Goal: Task Accomplishment & Management: Use online tool/utility

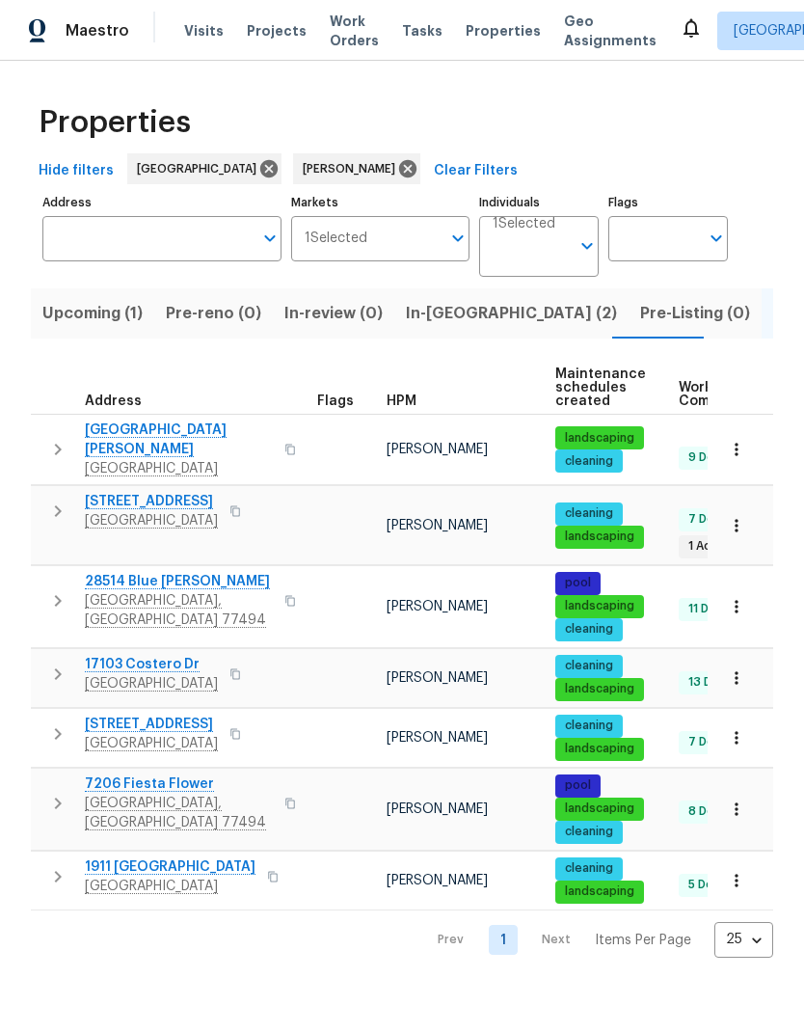
scroll to position [0, 26]
click at [430, 322] on span "In-reno (2)" at bounding box center [485, 313] width 211 height 27
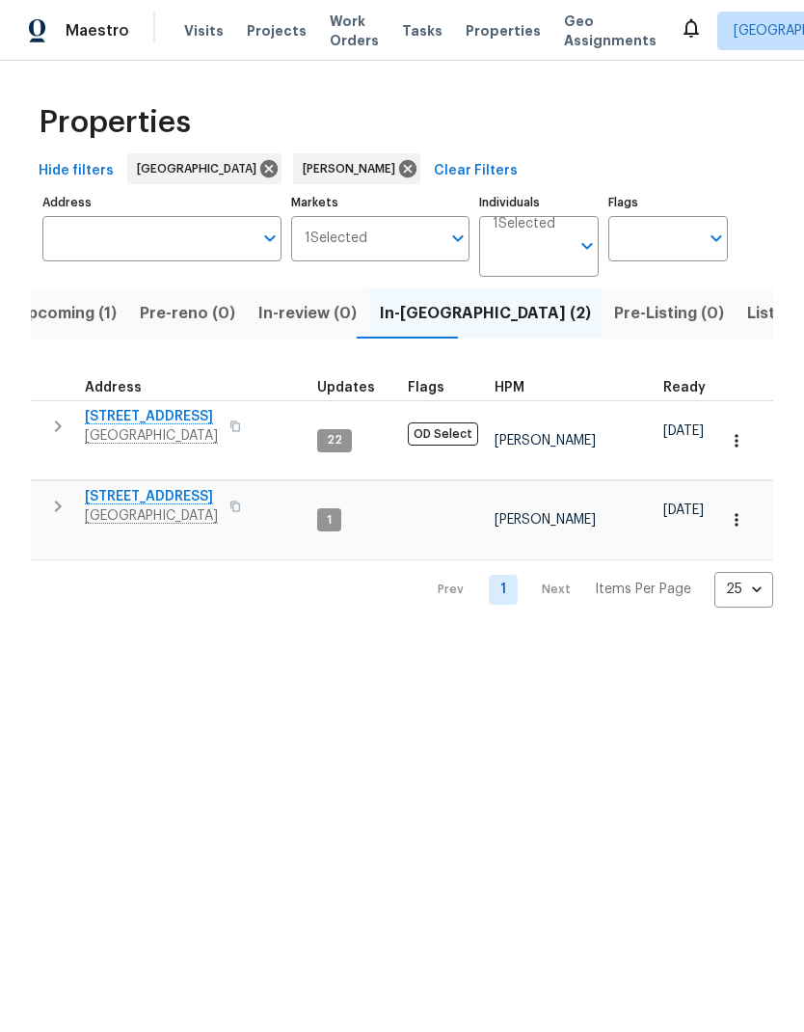
click at [175, 487] on span "21735 Sierra Long Dr" at bounding box center [151, 496] width 133 height 19
click at [171, 413] on span "1571 Mission Springs Dr" at bounding box center [151, 416] width 133 height 19
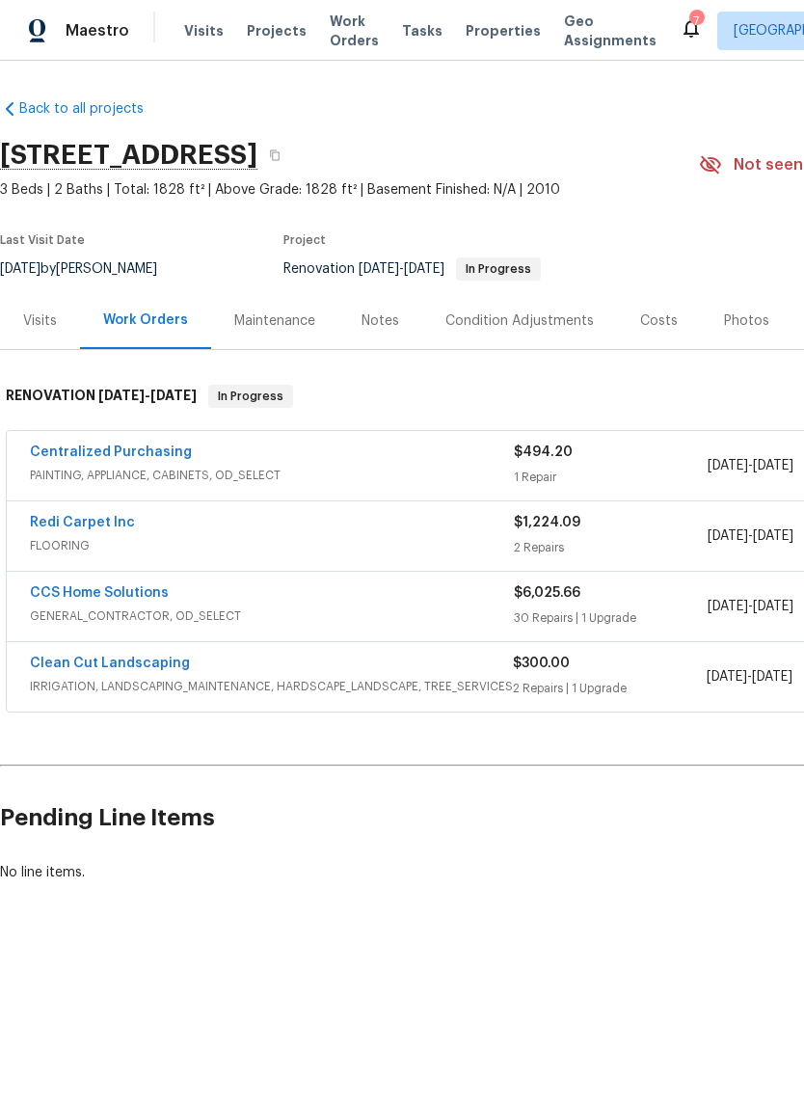
click at [91, 528] on link "Redi Carpet Inc" at bounding box center [82, 523] width 105 height 14
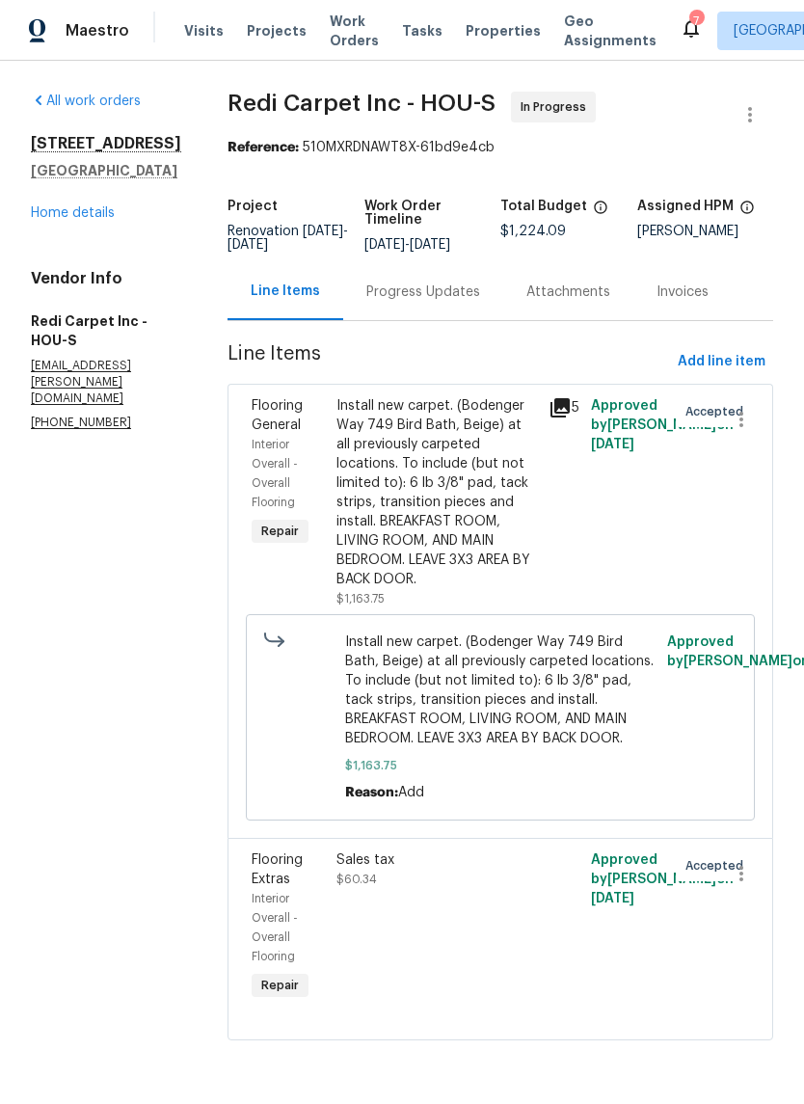
click at [472, 302] on div "Progress Updates" at bounding box center [423, 292] width 114 height 19
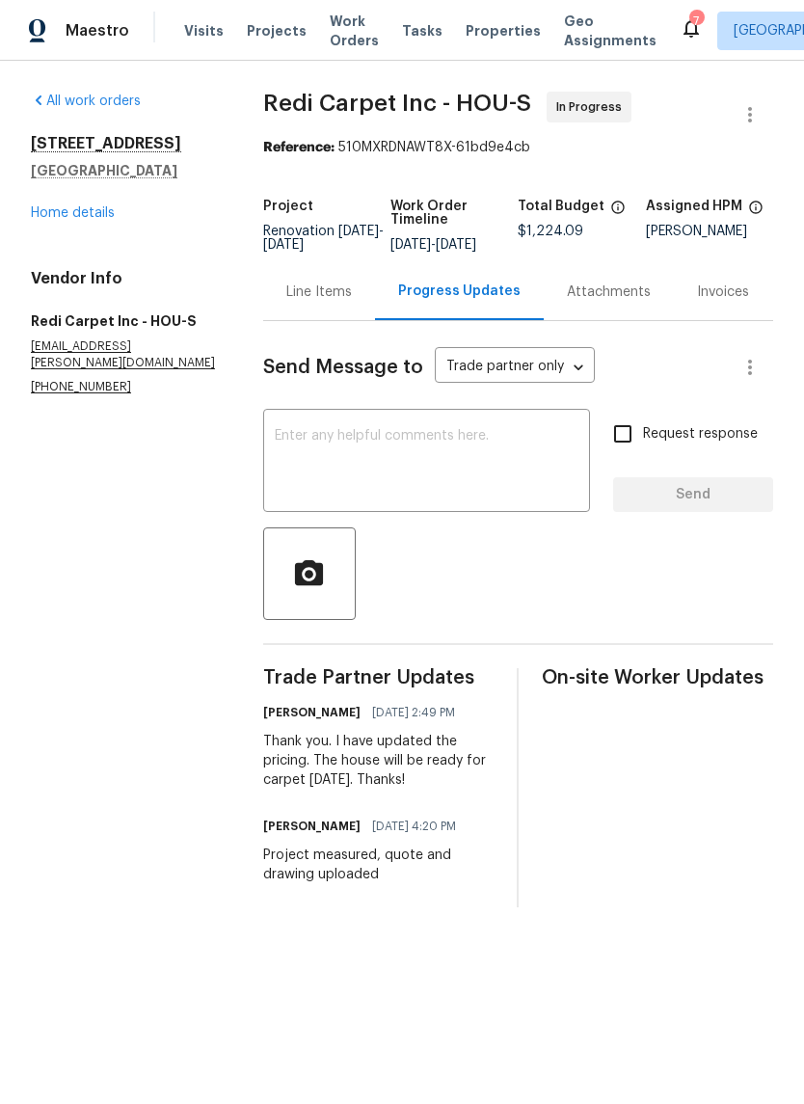
click at [475, 460] on textarea at bounding box center [427, 463] width 304 height 68
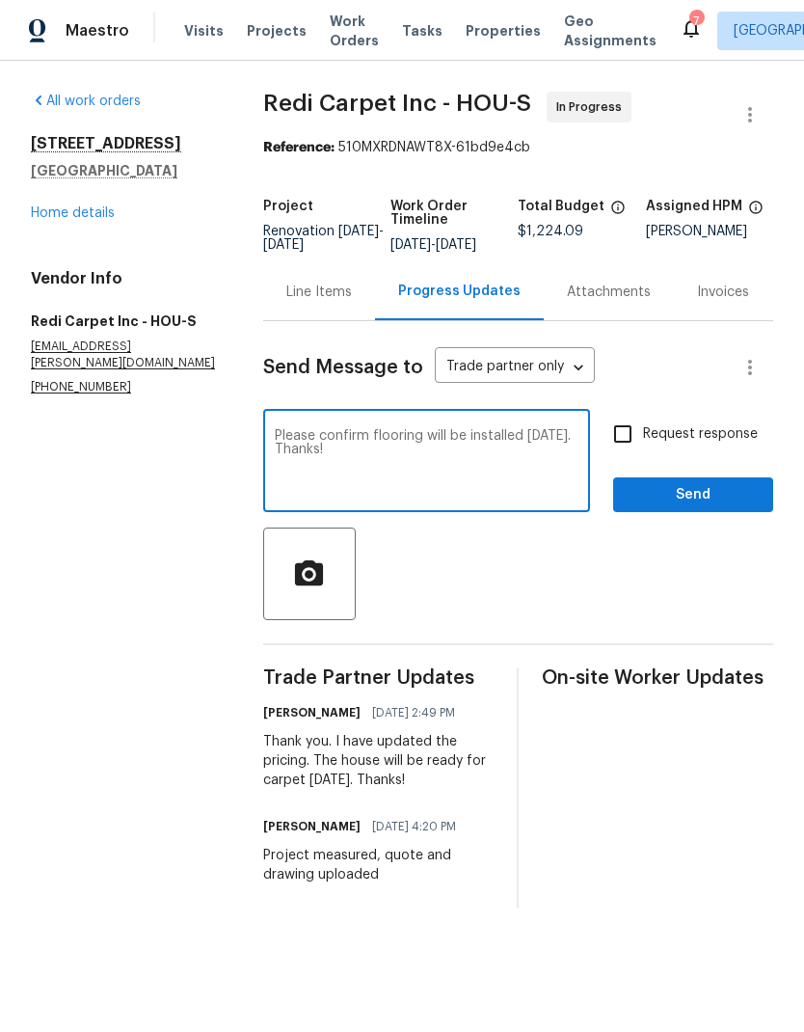
type textarea "Please confirm flooring will be installed on Monday. Thanks!"
click at [630, 449] on input "Request response" at bounding box center [623, 434] width 41 height 41
checkbox input "true"
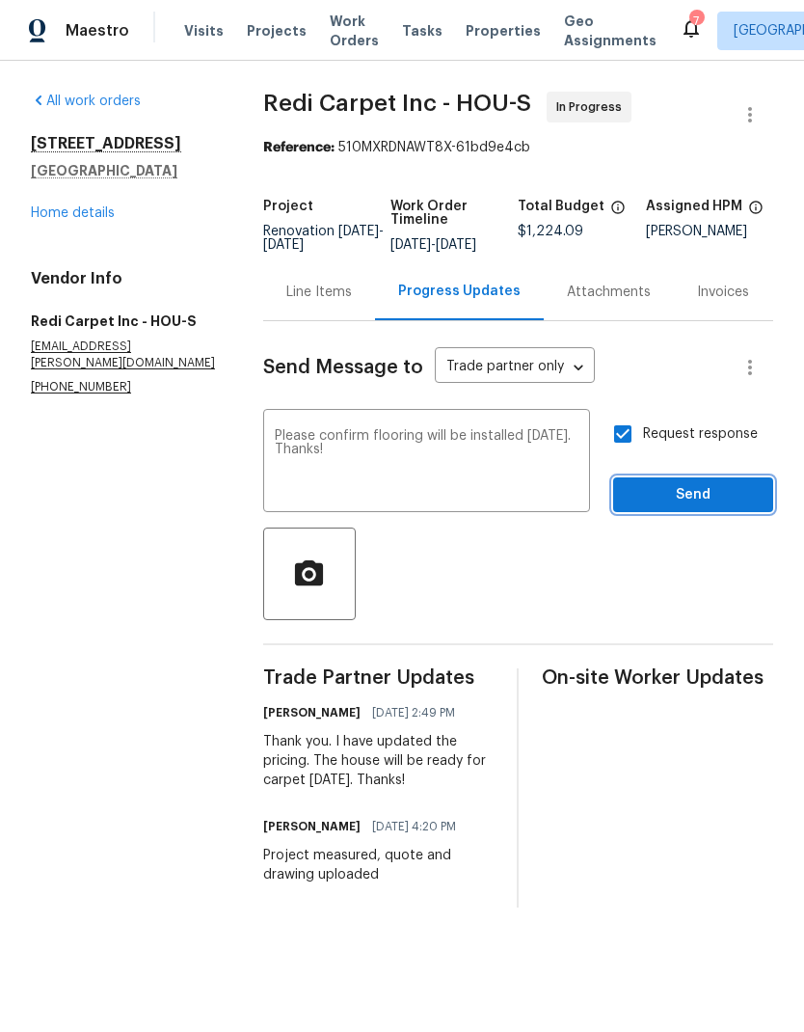
click at [717, 507] on span "Send" at bounding box center [693, 495] width 129 height 24
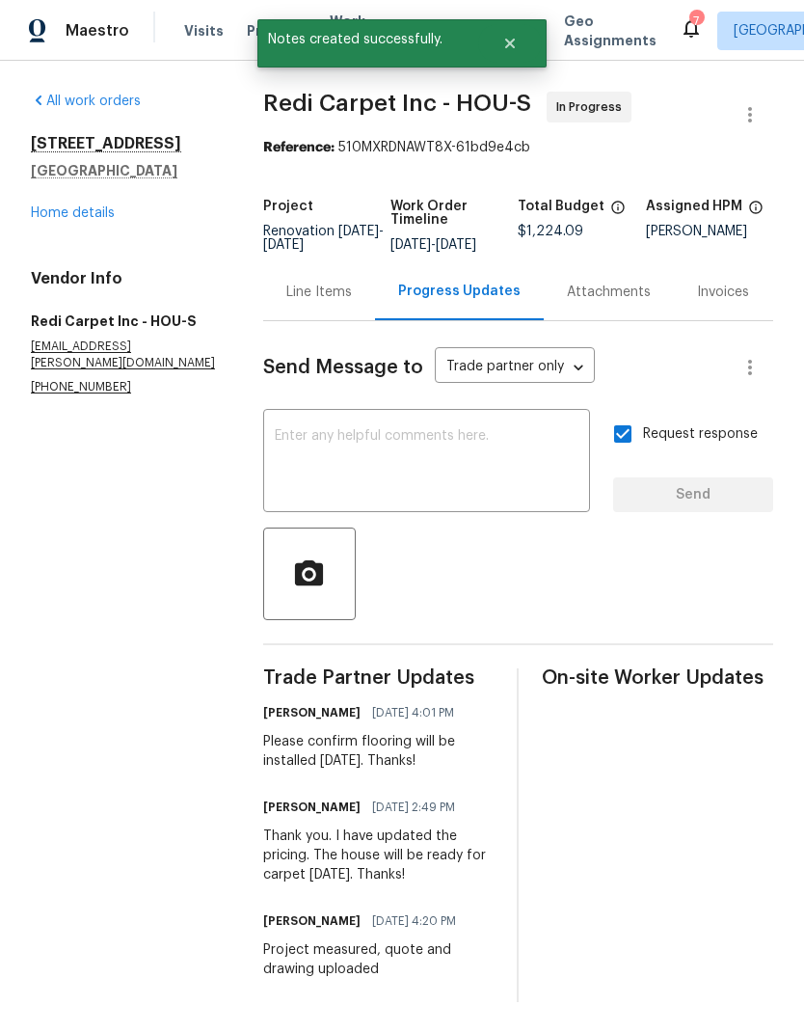
click at [86, 219] on link "Home details" at bounding box center [73, 213] width 84 height 14
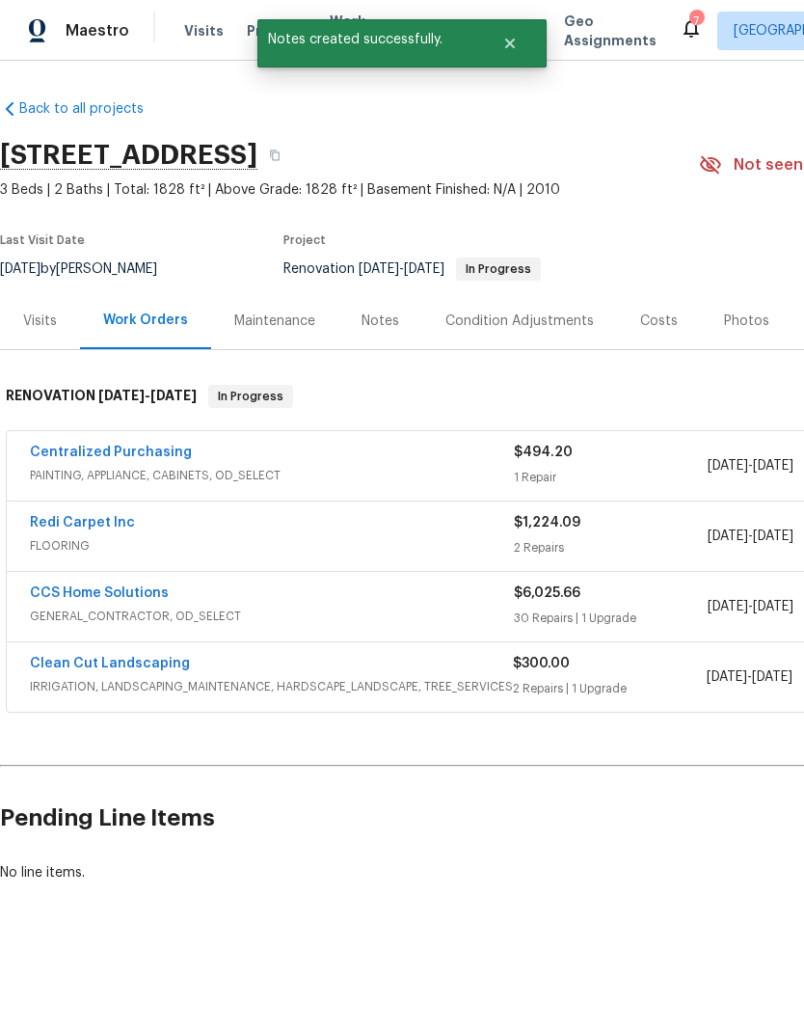
click at [118, 597] on link "CCS Home Solutions" at bounding box center [99, 593] width 139 height 14
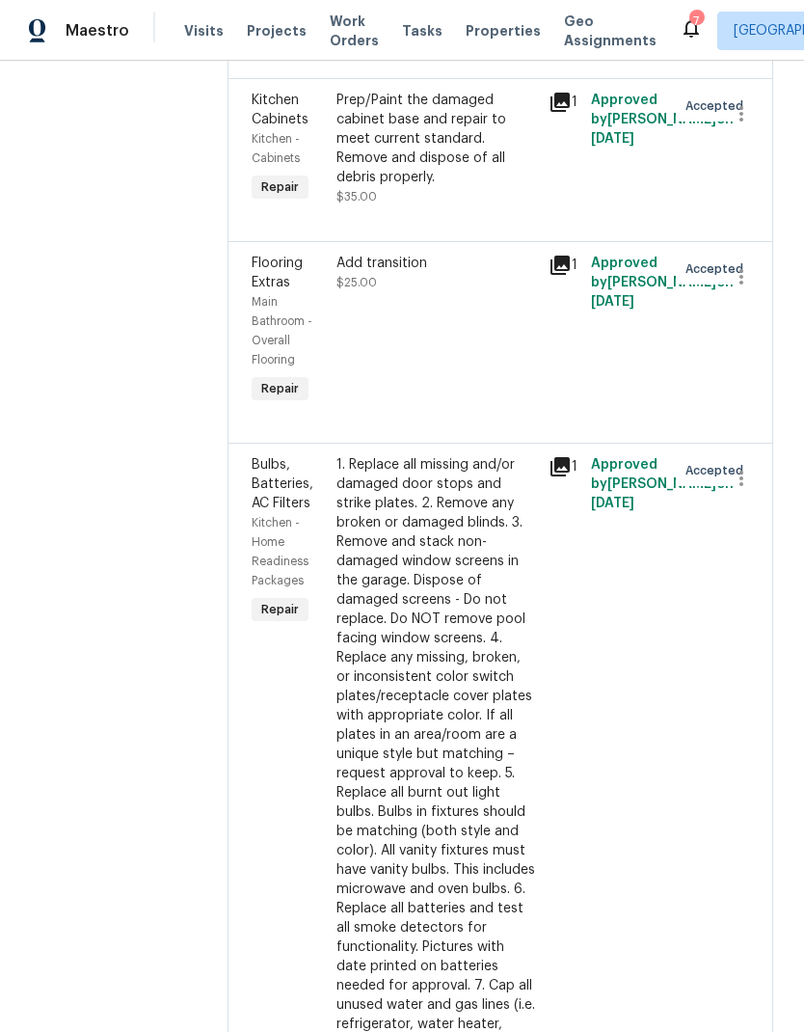
scroll to position [3269, 0]
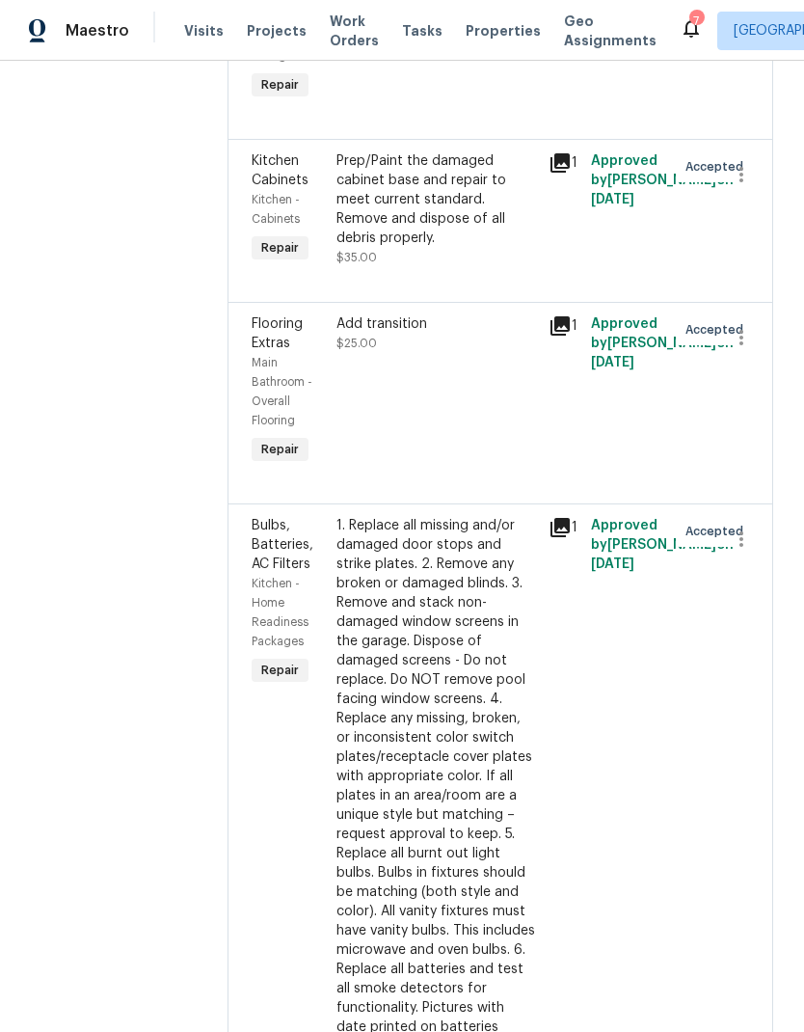
click at [680, 39] on icon at bounding box center [691, 27] width 23 height 23
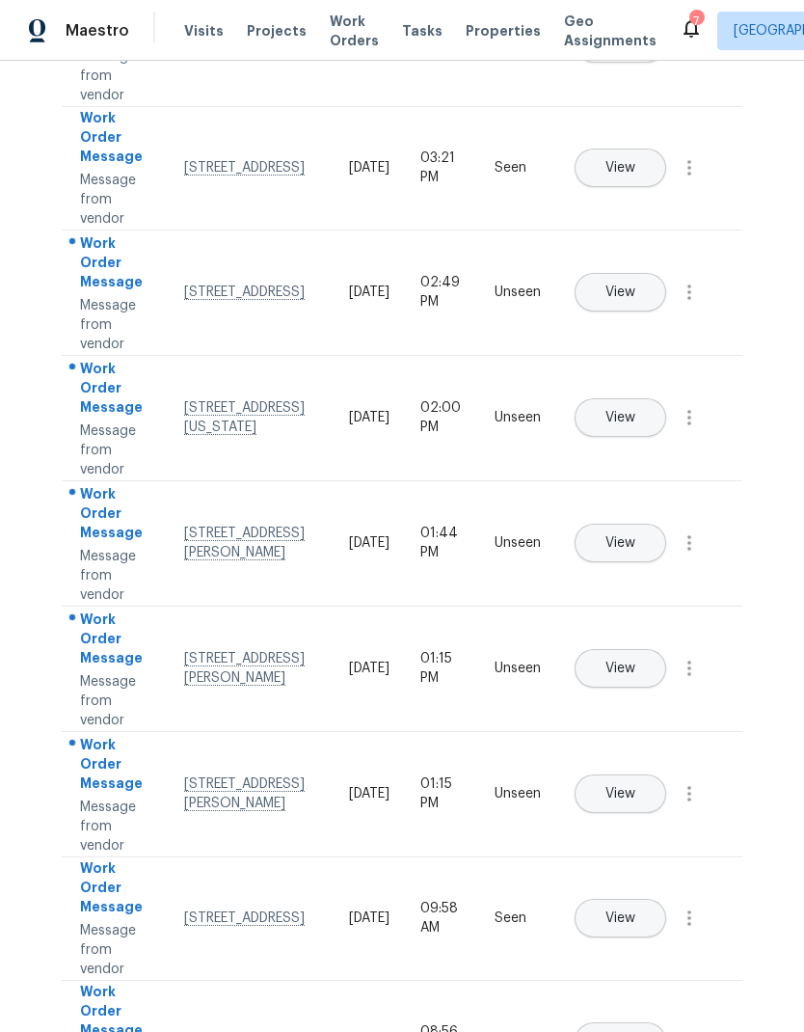
scroll to position [399, 0]
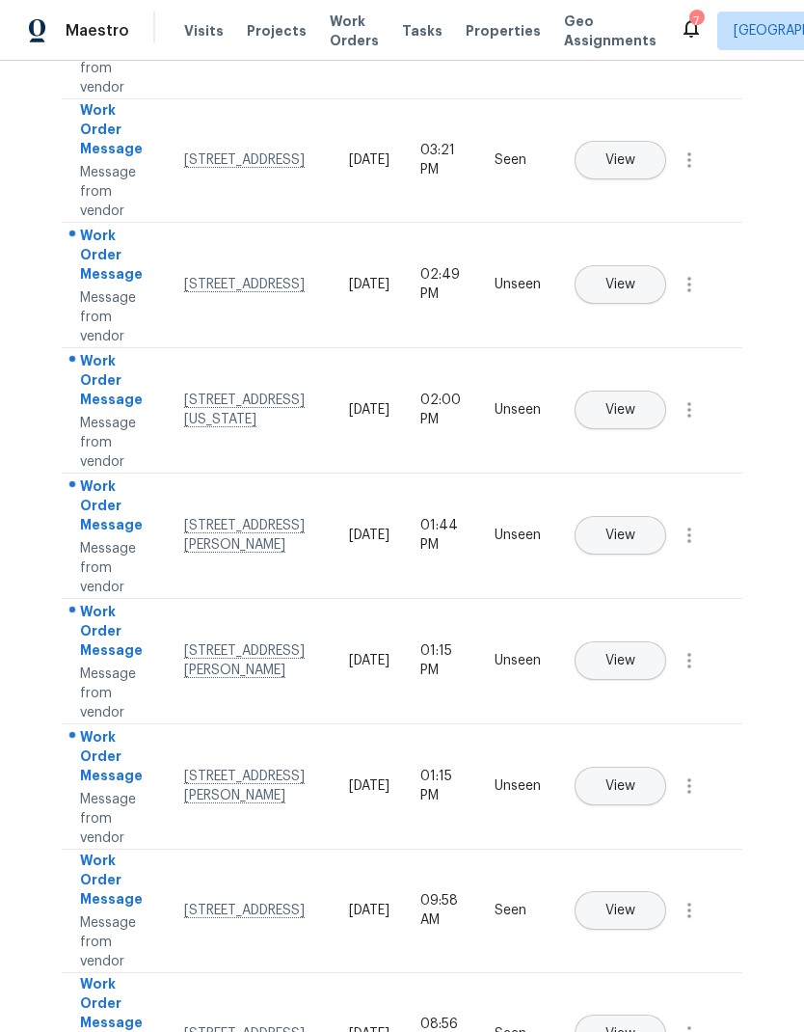
click at [666, 516] on button "View" at bounding box center [621, 535] width 92 height 39
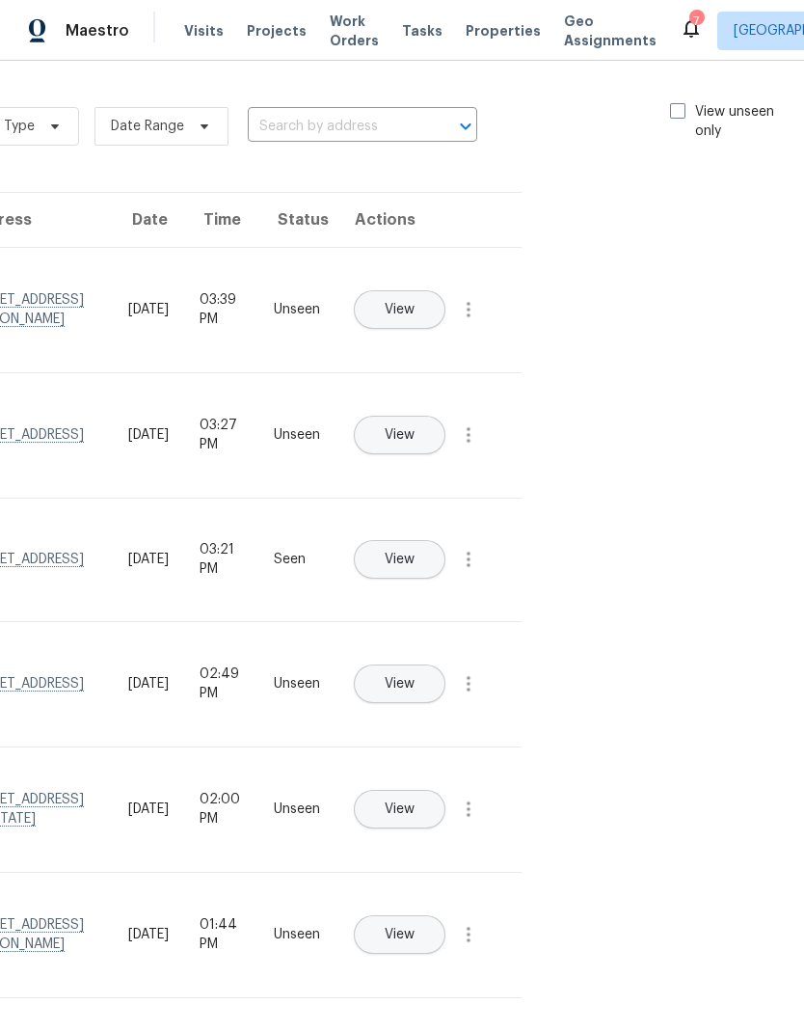
scroll to position [0, 217]
click at [674, 105] on span at bounding box center [681, 110] width 15 height 15
click at [674, 105] on input "View unseen only" at bounding box center [680, 108] width 13 height 13
checkbox input "true"
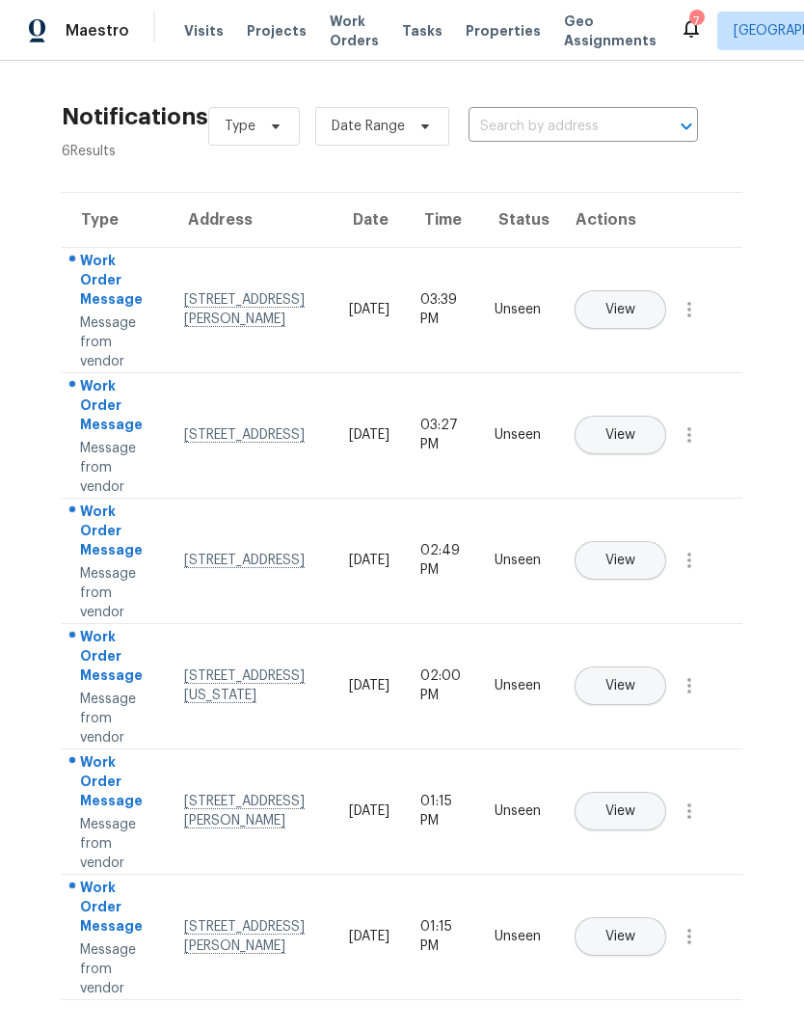
scroll to position [0, 0]
click at [701, 321] on icon "button" at bounding box center [689, 309] width 23 height 23
click at [619, 338] on div "Mark Seen" at bounding box center [579, 332] width 150 height 19
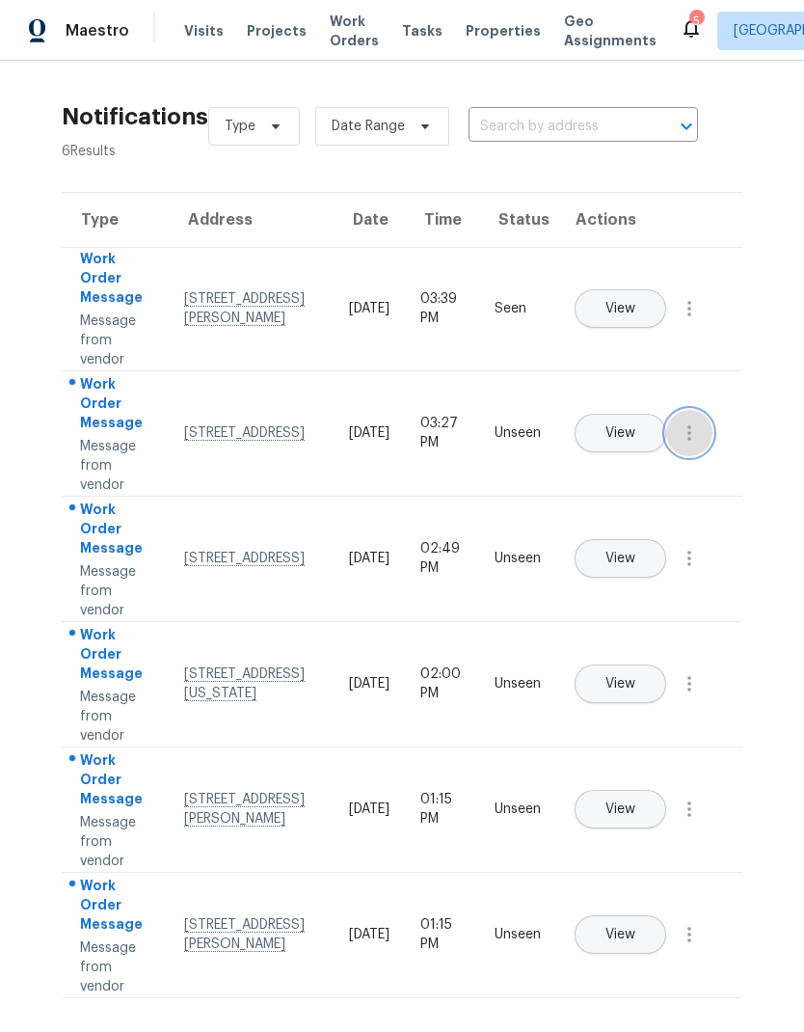
click at [692, 445] on icon "button" at bounding box center [689, 432] width 23 height 23
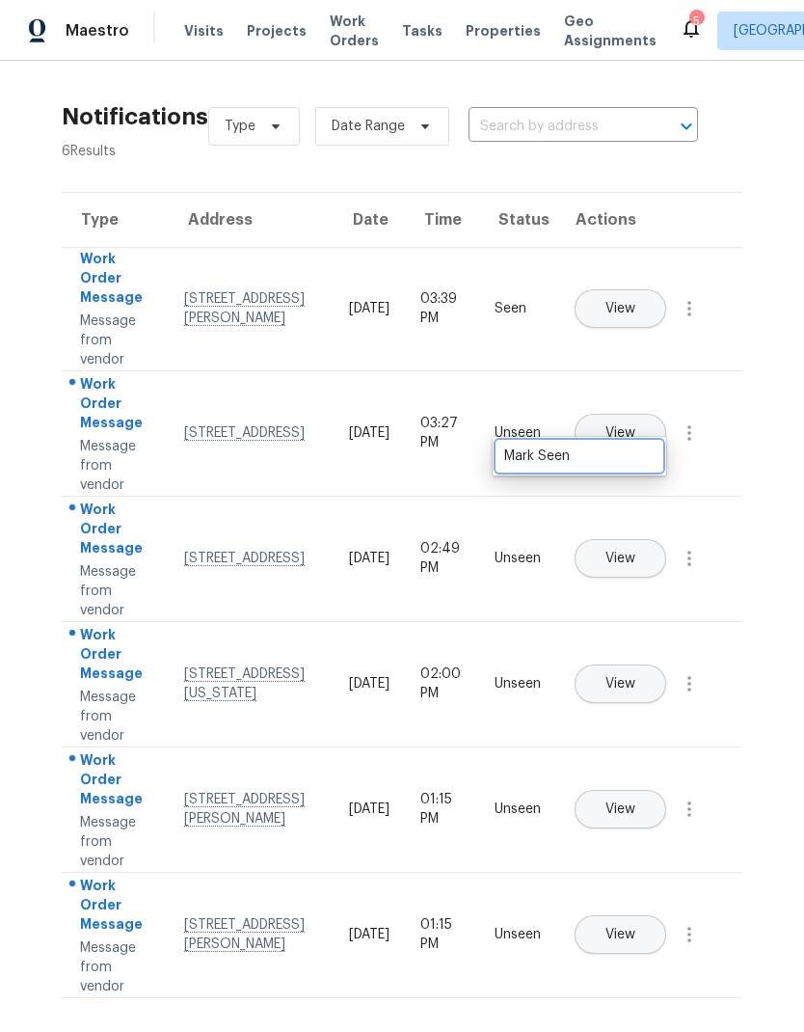
click at [618, 464] on div "Mark Seen" at bounding box center [579, 455] width 150 height 19
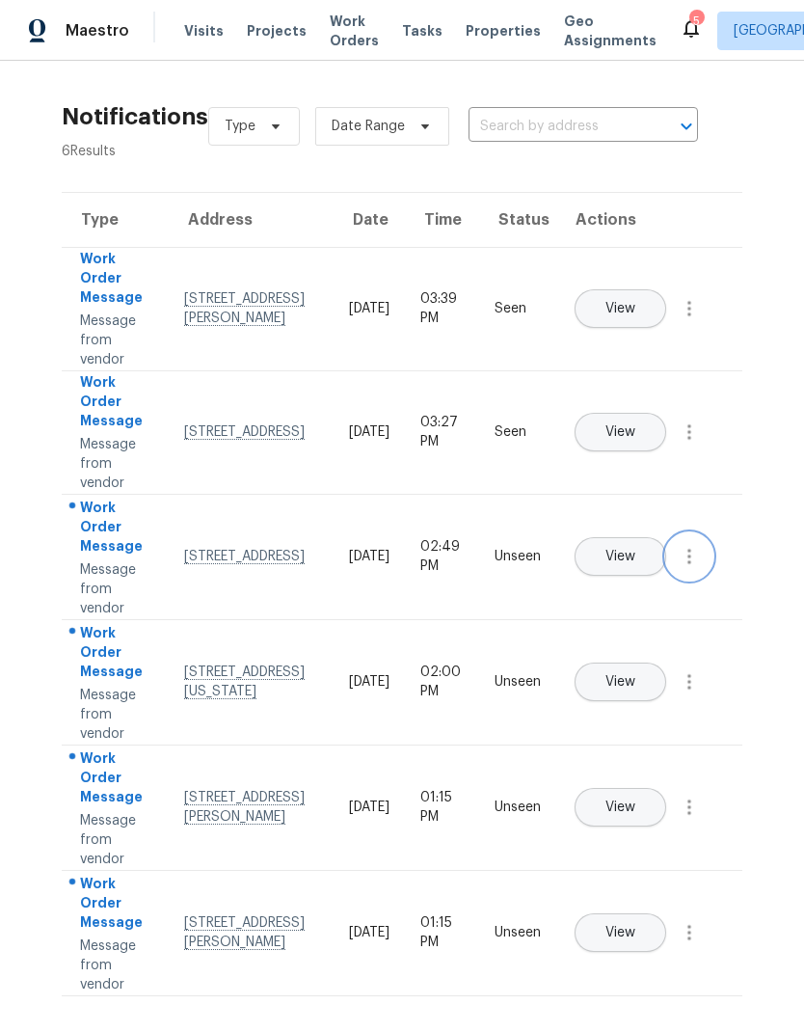
click at [700, 580] on button "button" at bounding box center [689, 556] width 46 height 46
click at [631, 587] on div "Mark Seen" at bounding box center [579, 579] width 150 height 19
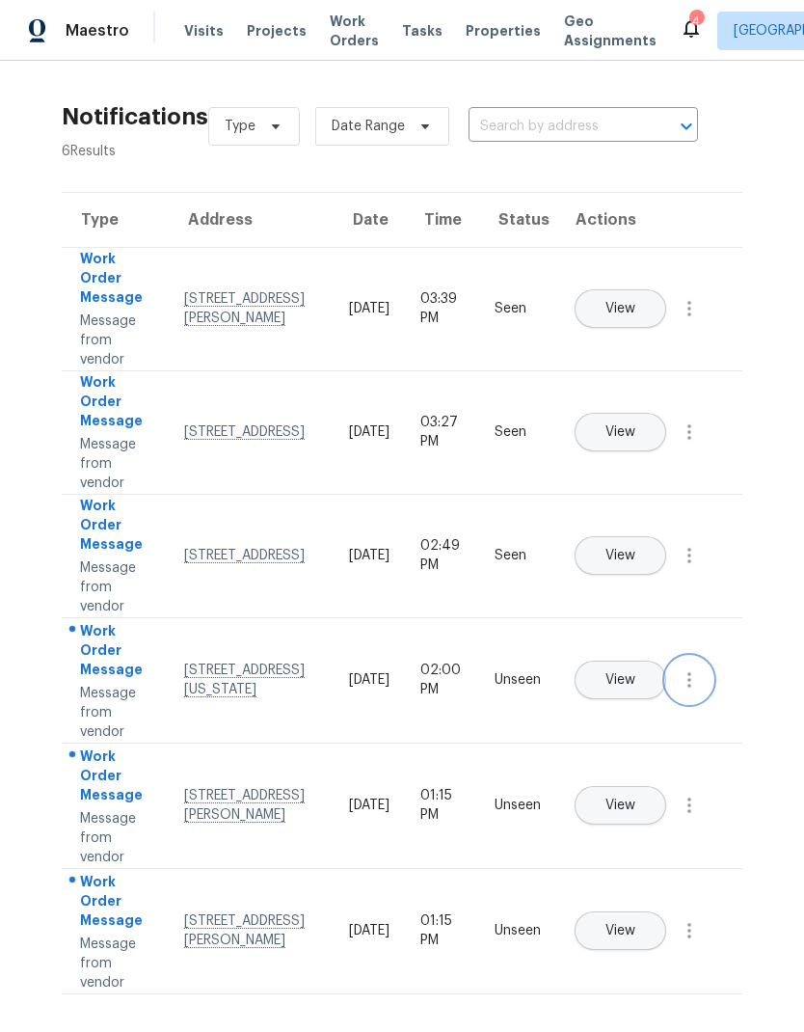
click at [705, 699] on button "button" at bounding box center [689, 680] width 46 height 46
click at [624, 715] on link "Mark Seen" at bounding box center [580, 703] width 164 height 29
click at [707, 825] on button "button" at bounding box center [689, 803] width 46 height 46
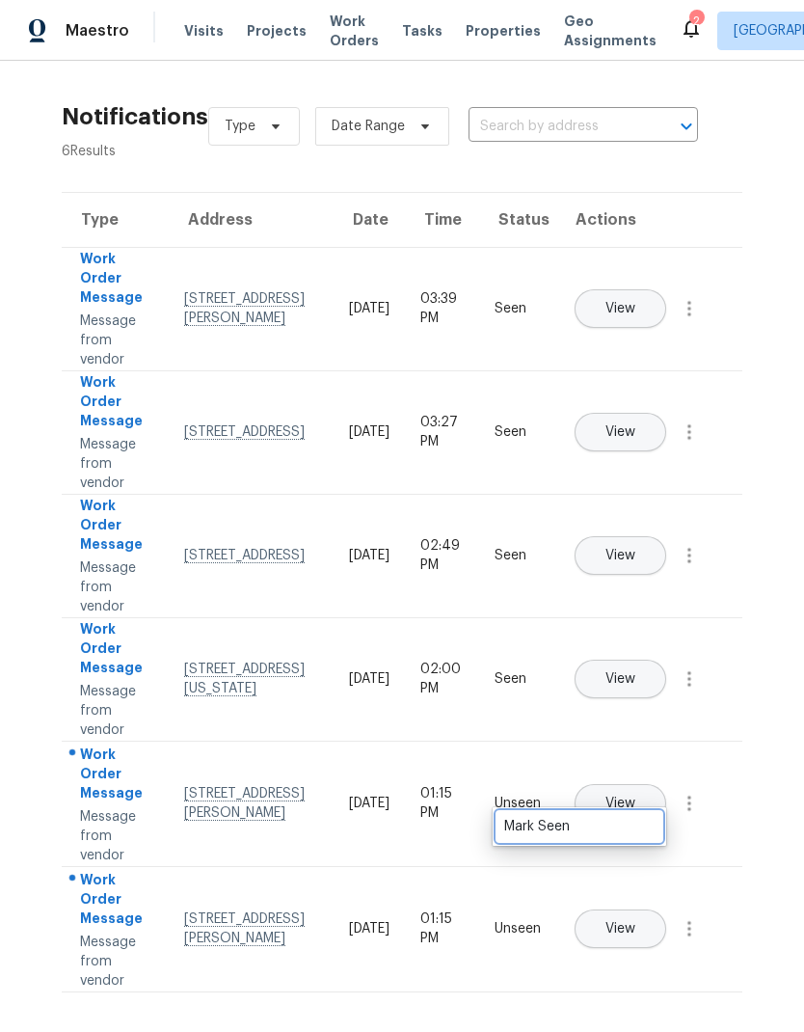
click at [626, 822] on div "Mark Seen" at bounding box center [579, 826] width 150 height 19
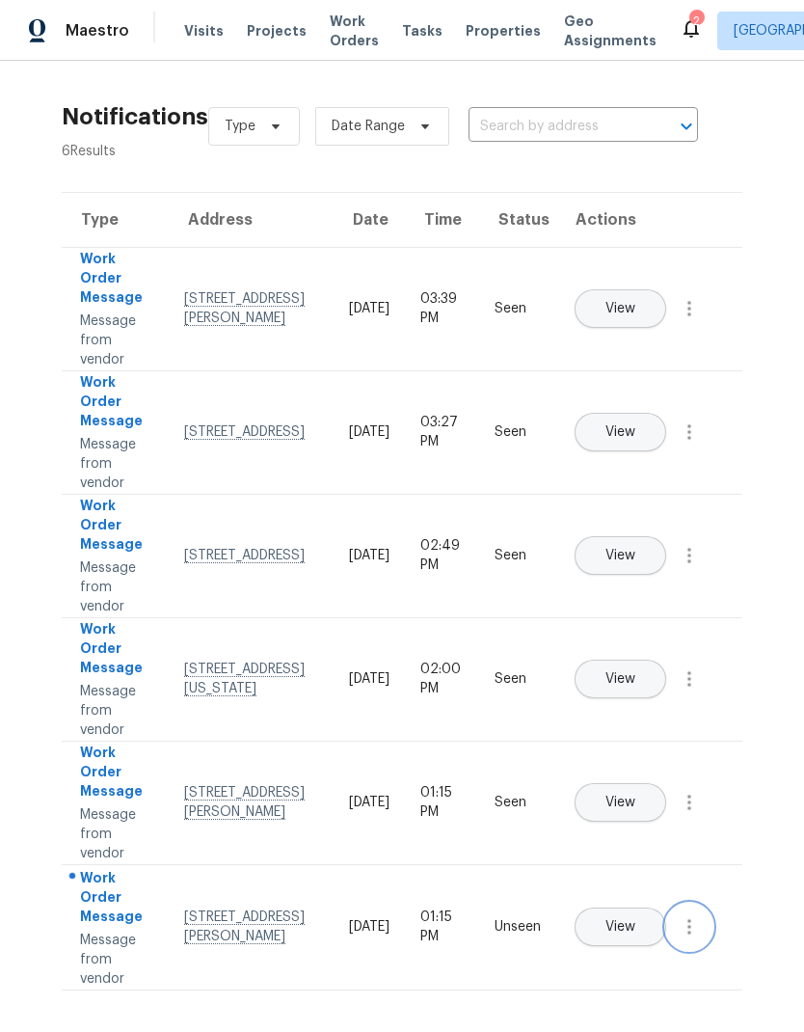
click at [704, 950] on button "button" at bounding box center [689, 927] width 46 height 46
click at [651, 941] on div "Mark Seen" at bounding box center [579, 949] width 150 height 19
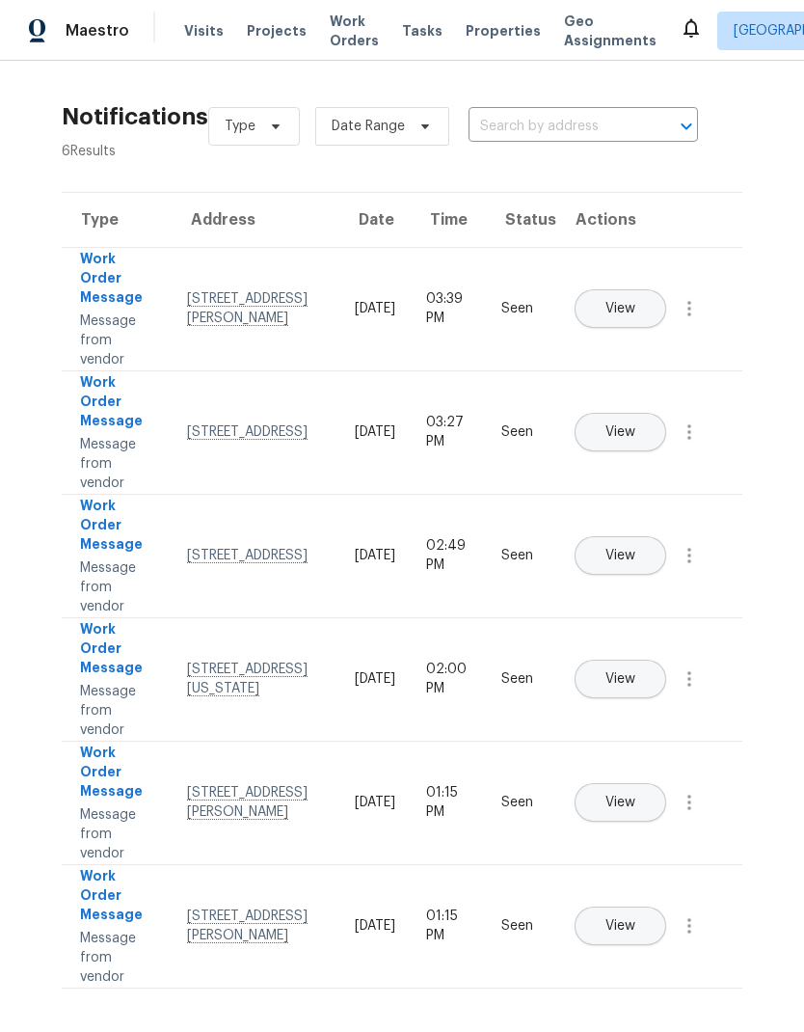
click at [357, 30] on span "Work Orders" at bounding box center [354, 31] width 49 height 39
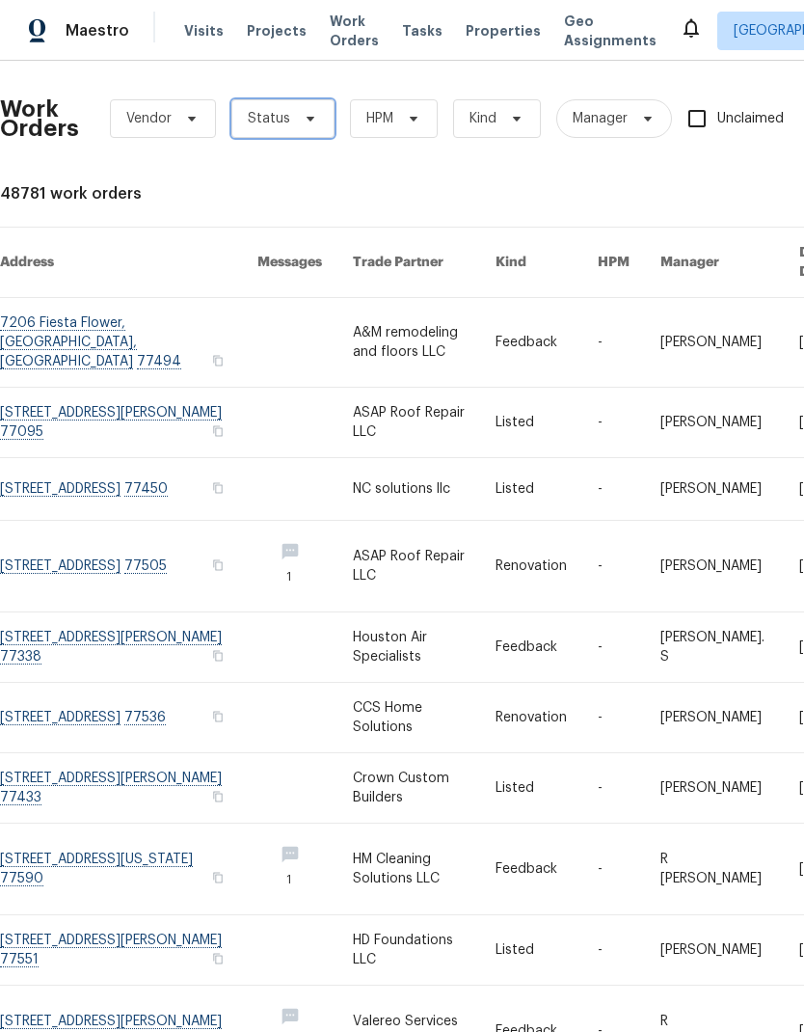
click at [291, 114] on span "Status" at bounding box center [282, 118] width 103 height 39
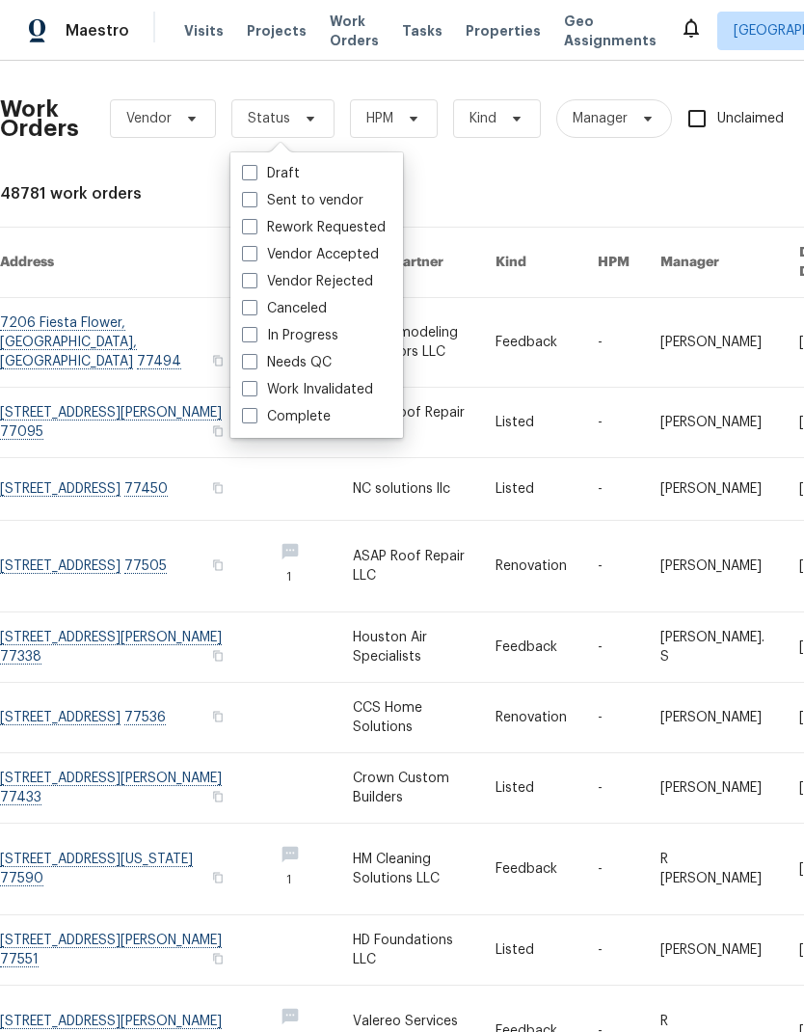
click at [256, 336] on span at bounding box center [249, 334] width 15 height 15
click at [255, 336] on input "In Progress" at bounding box center [248, 332] width 13 height 13
checkbox input "true"
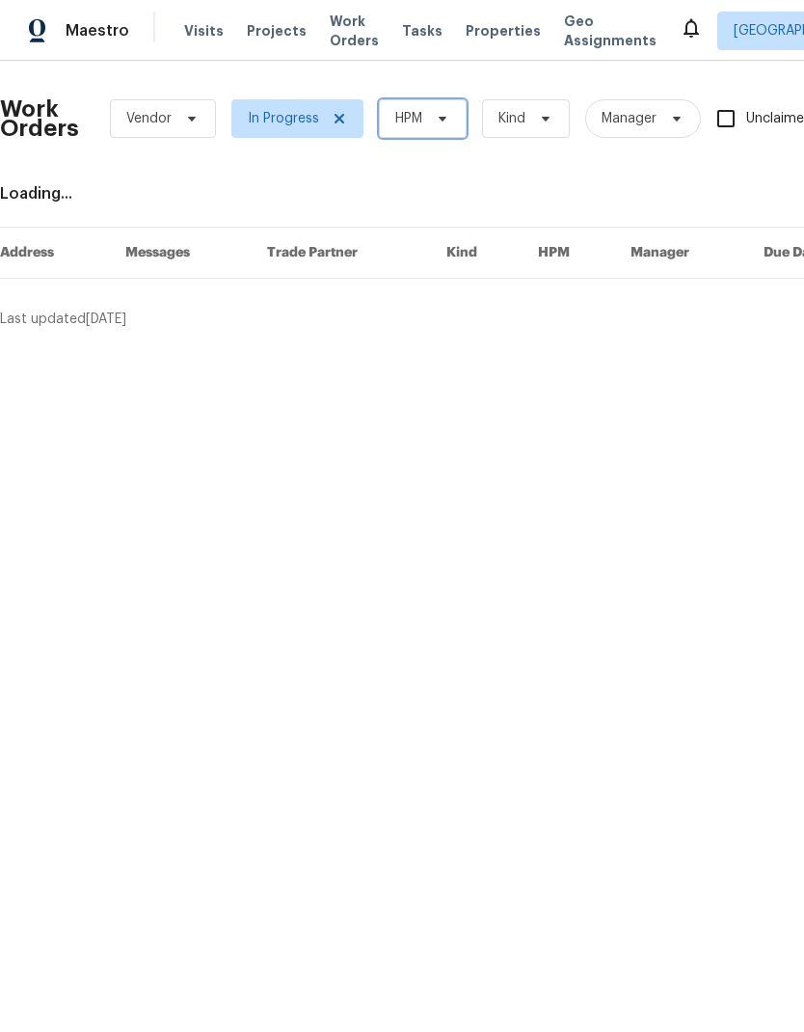
click at [411, 119] on span "HPM" at bounding box center [408, 118] width 27 height 19
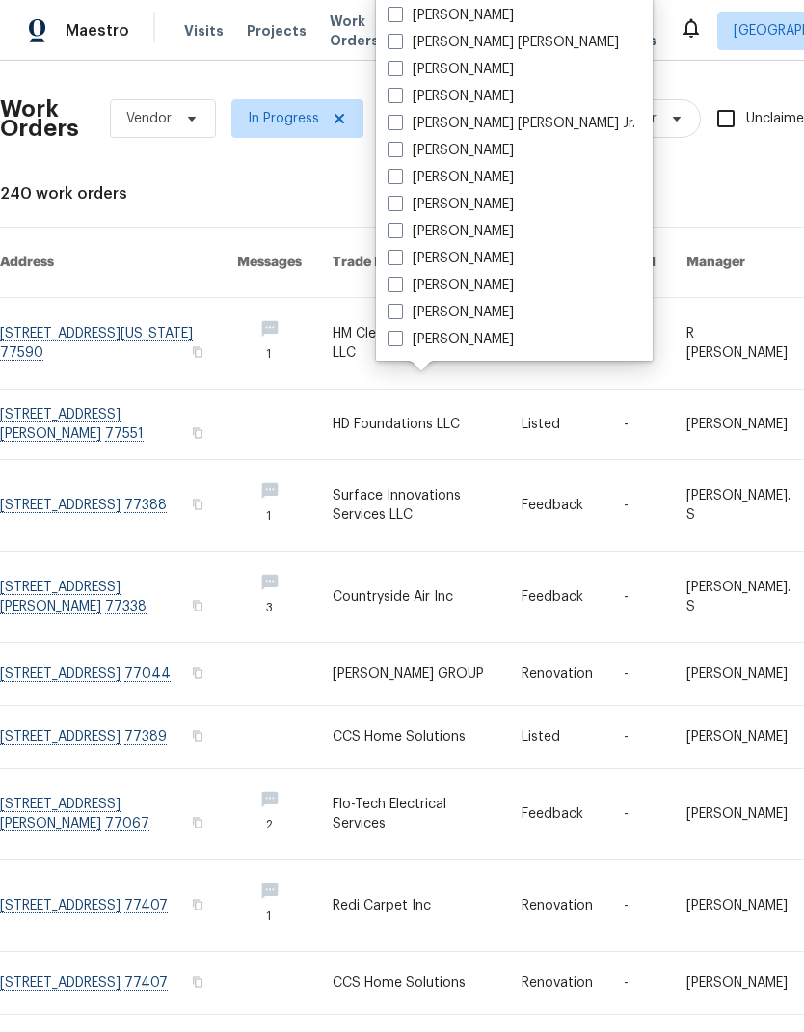
scroll to position [401, 0]
click at [401, 256] on span at bounding box center [395, 257] width 15 height 15
click at [400, 256] on input "[PERSON_NAME]" at bounding box center [394, 255] width 13 height 13
checkbox input "true"
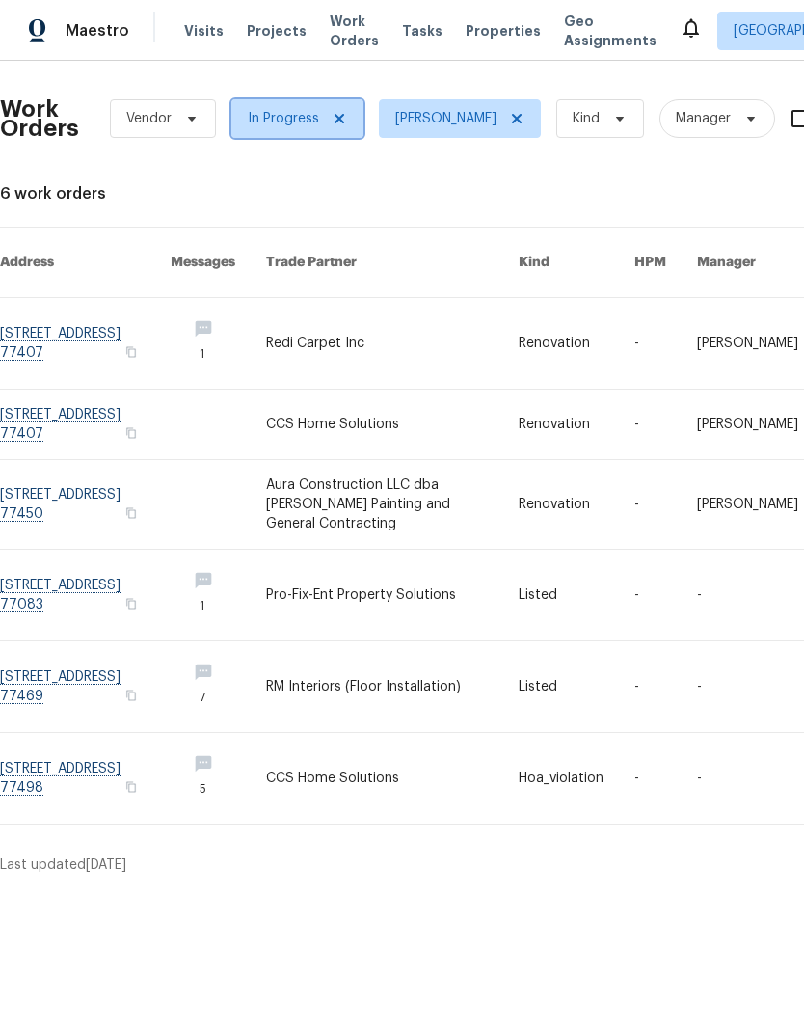
click at [326, 122] on span at bounding box center [336, 118] width 21 height 15
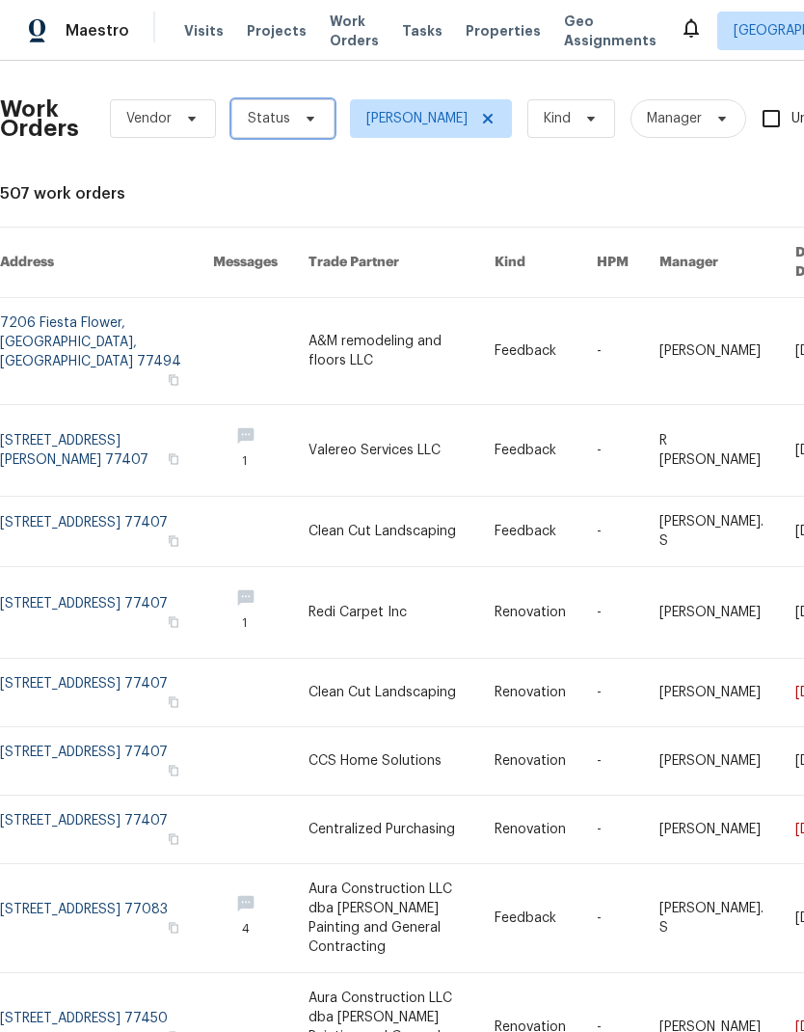
click at [297, 124] on span at bounding box center [307, 118] width 21 height 15
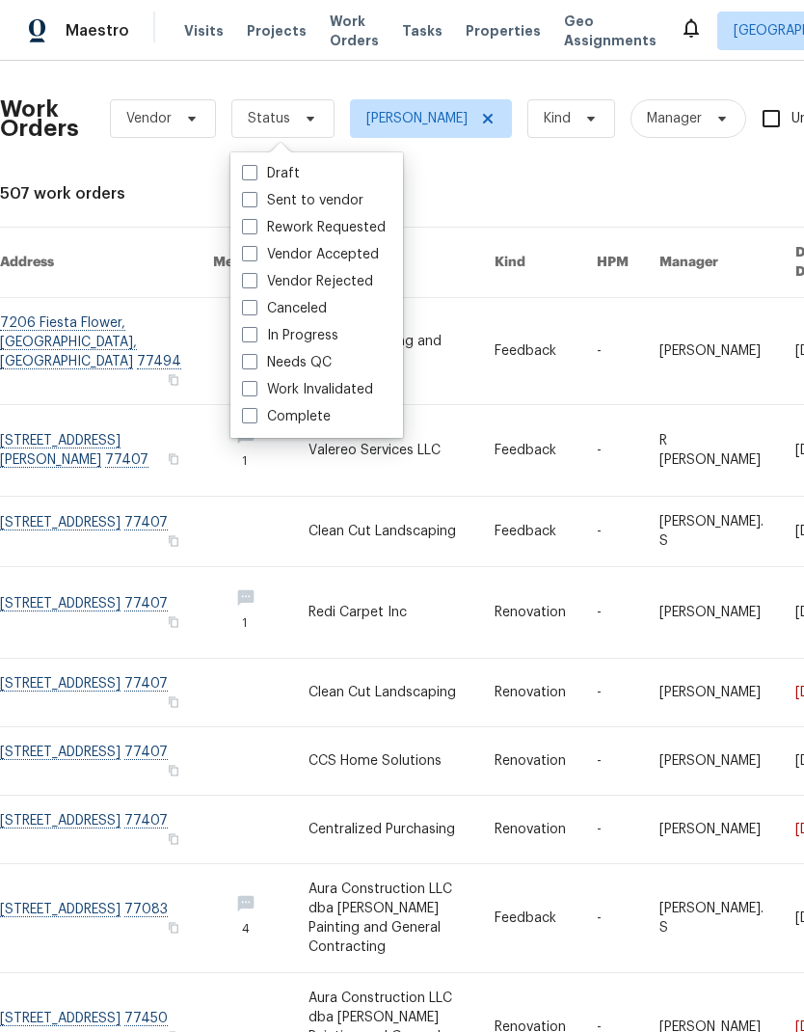
click at [308, 358] on label "Needs QC" at bounding box center [287, 362] width 90 height 19
click at [255, 358] on input "Needs QC" at bounding box center [248, 359] width 13 height 13
checkbox input "true"
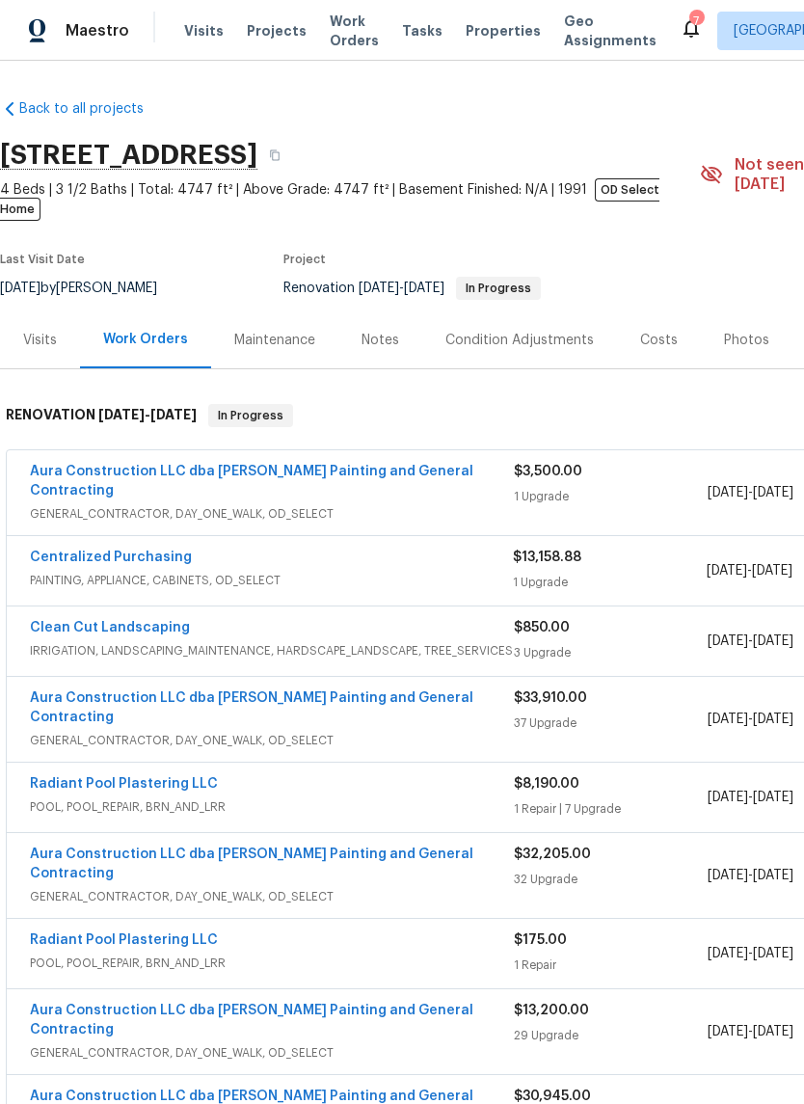
click at [411, 34] on span "Tasks" at bounding box center [422, 31] width 41 height 14
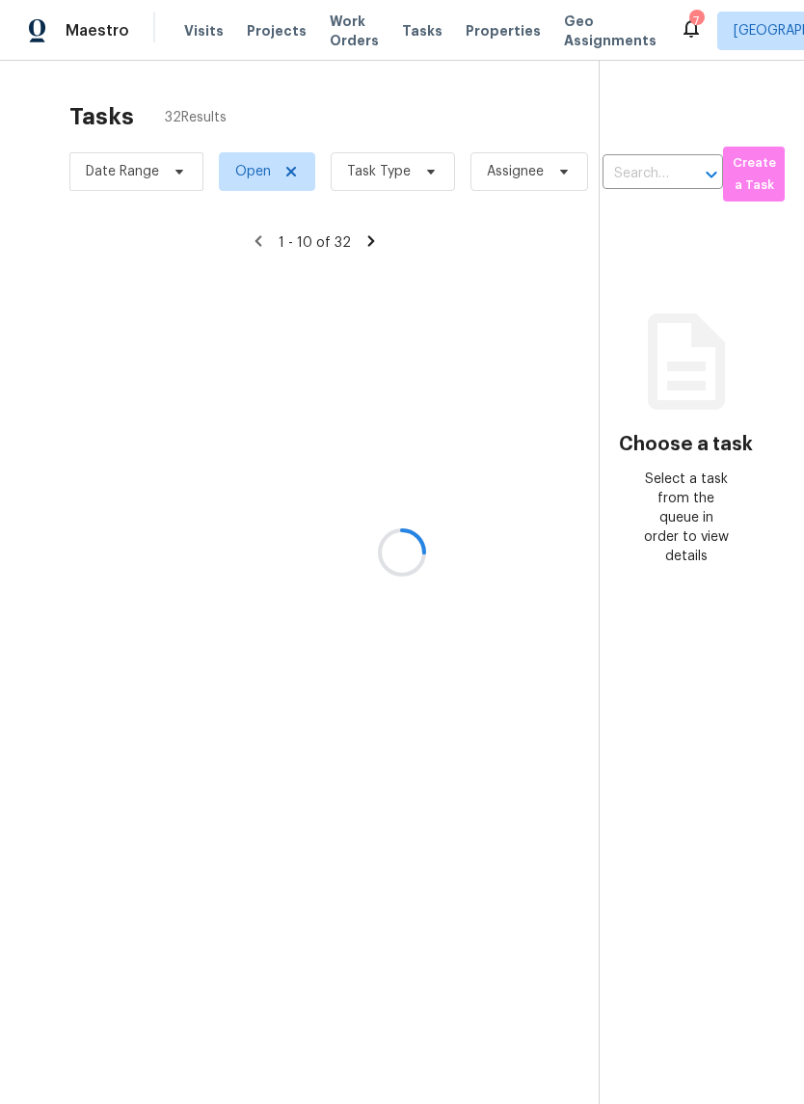
click at [378, 177] on div at bounding box center [402, 552] width 804 height 1104
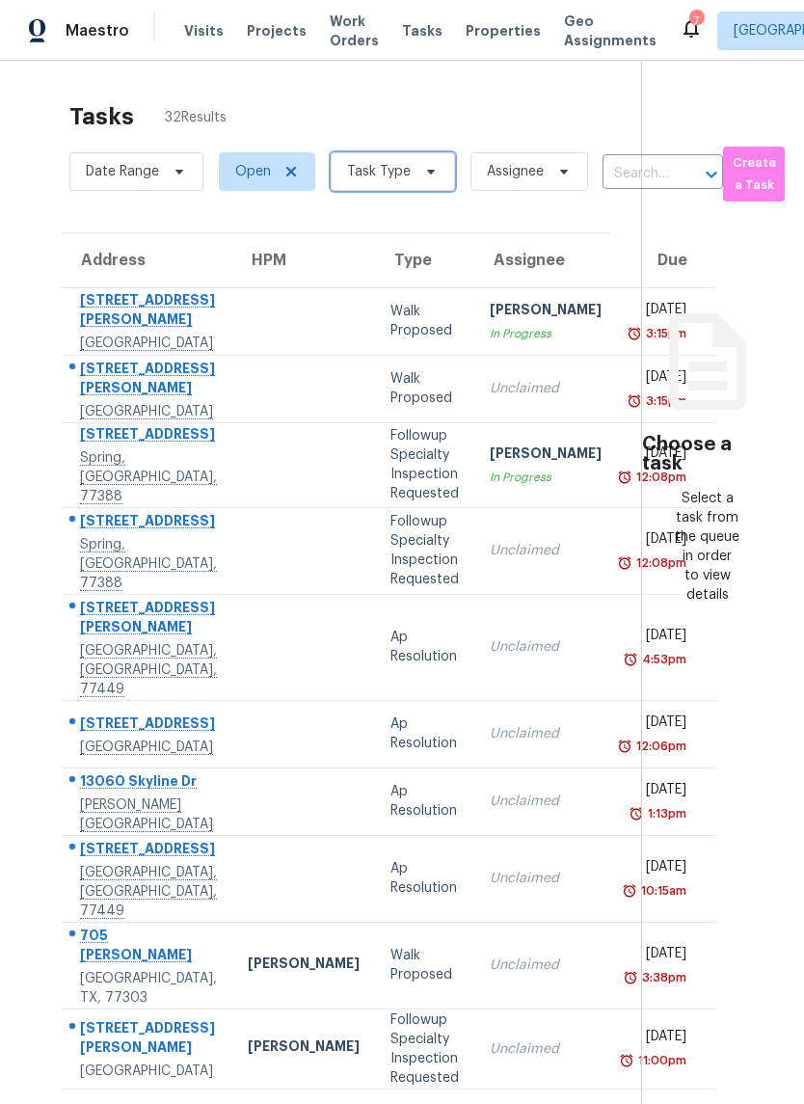
click at [398, 170] on span "Task Type" at bounding box center [379, 171] width 64 height 19
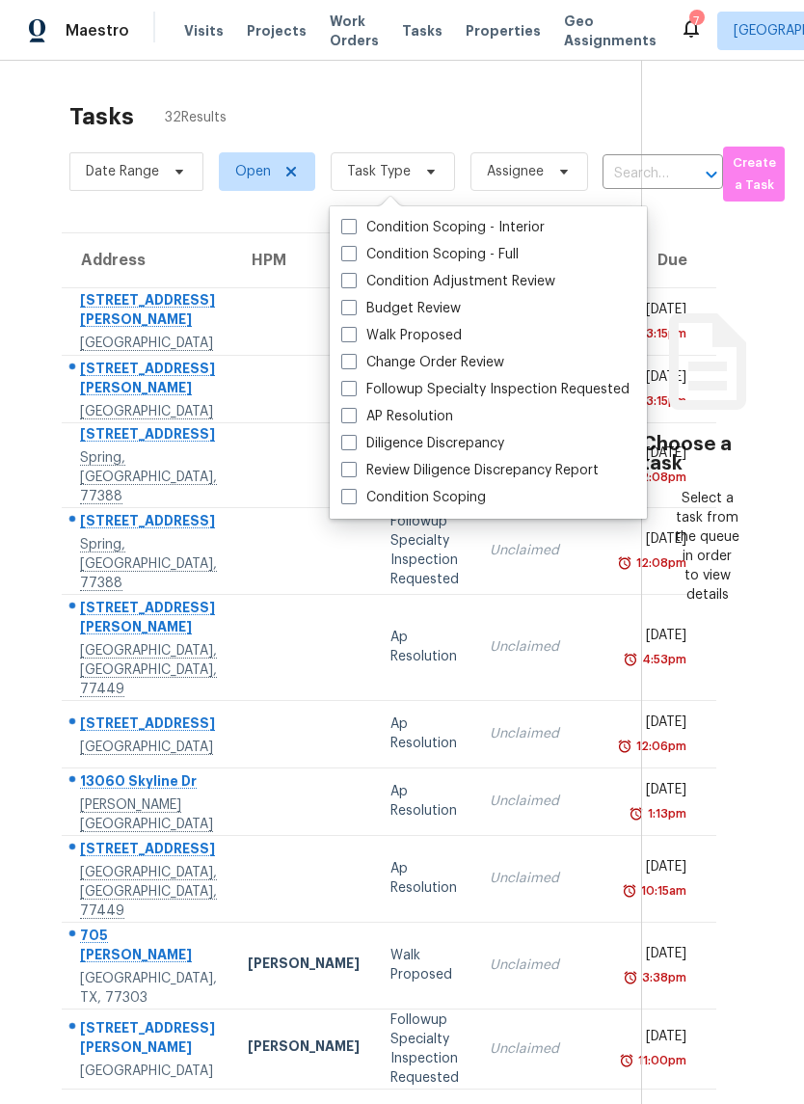
click at [359, 306] on label "Budget Review" at bounding box center [401, 308] width 120 height 19
click at [354, 306] on input "Budget Review" at bounding box center [347, 305] width 13 height 13
checkbox input "true"
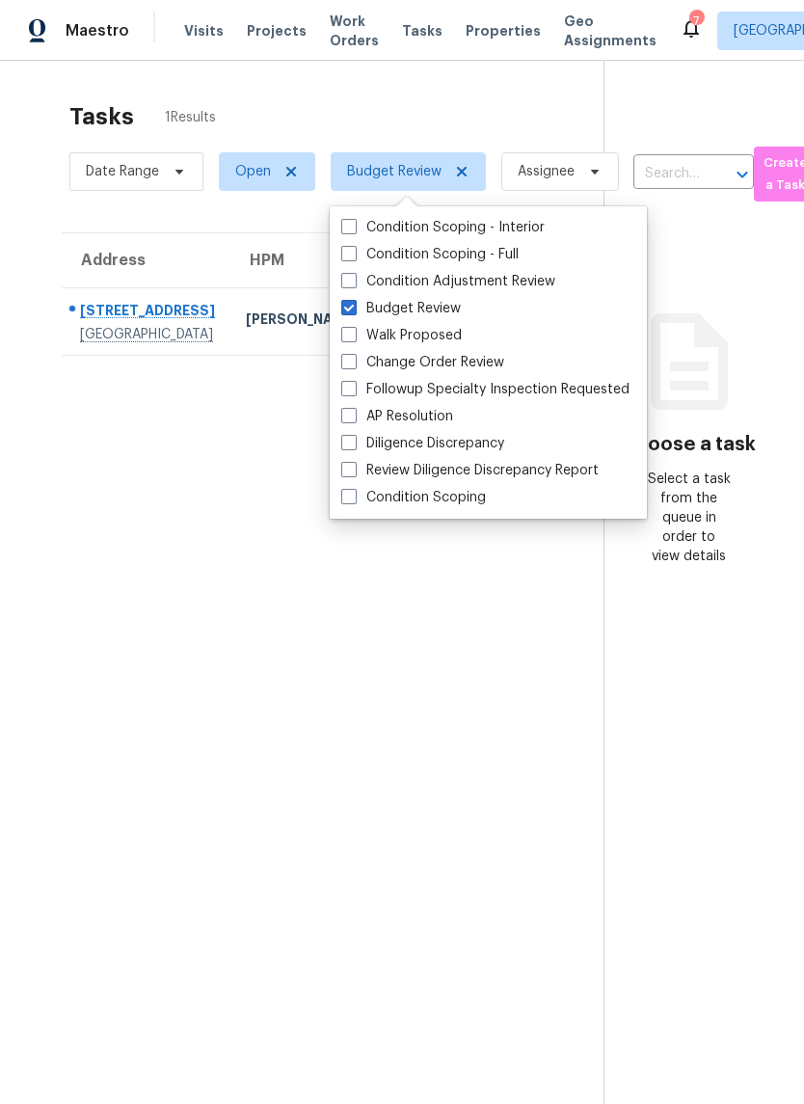
click at [422, 77] on div "Tasks 1 Results Date Range Open Budget Review Assignee ​ Create a Task Address …" at bounding box center [402, 613] width 804 height 1104
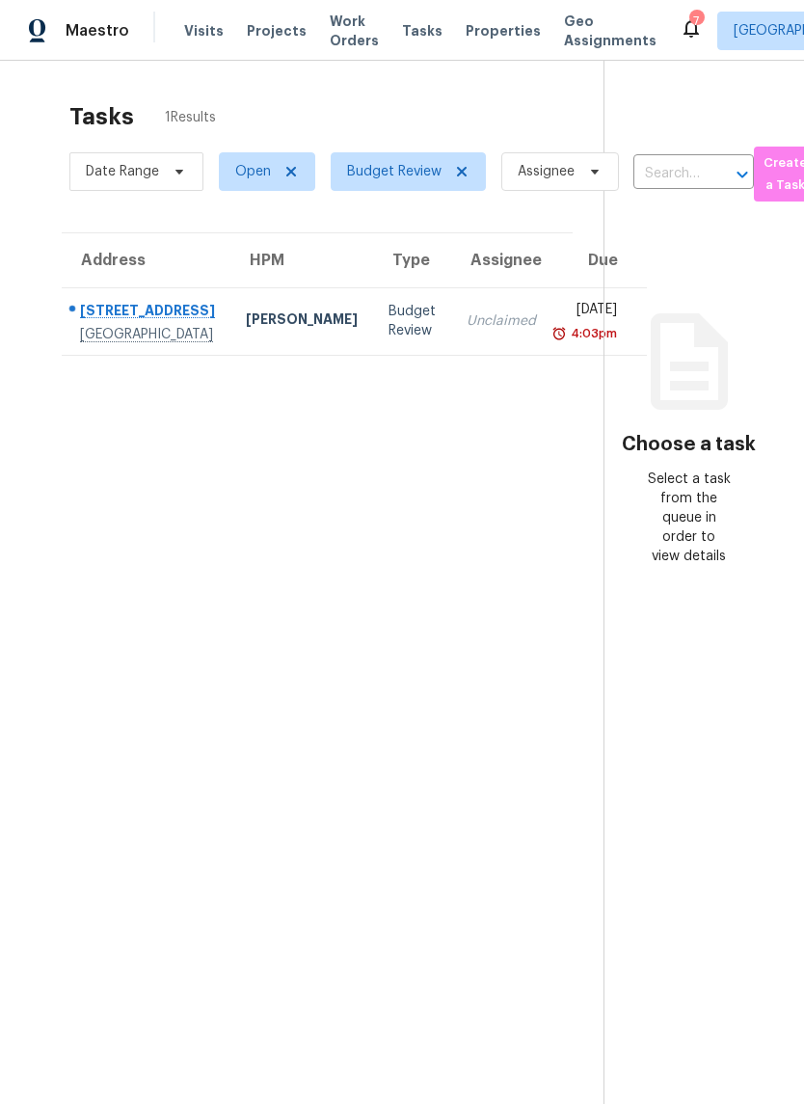
click at [113, 325] on div "9223 New Forest Rd" at bounding box center [147, 313] width 135 height 24
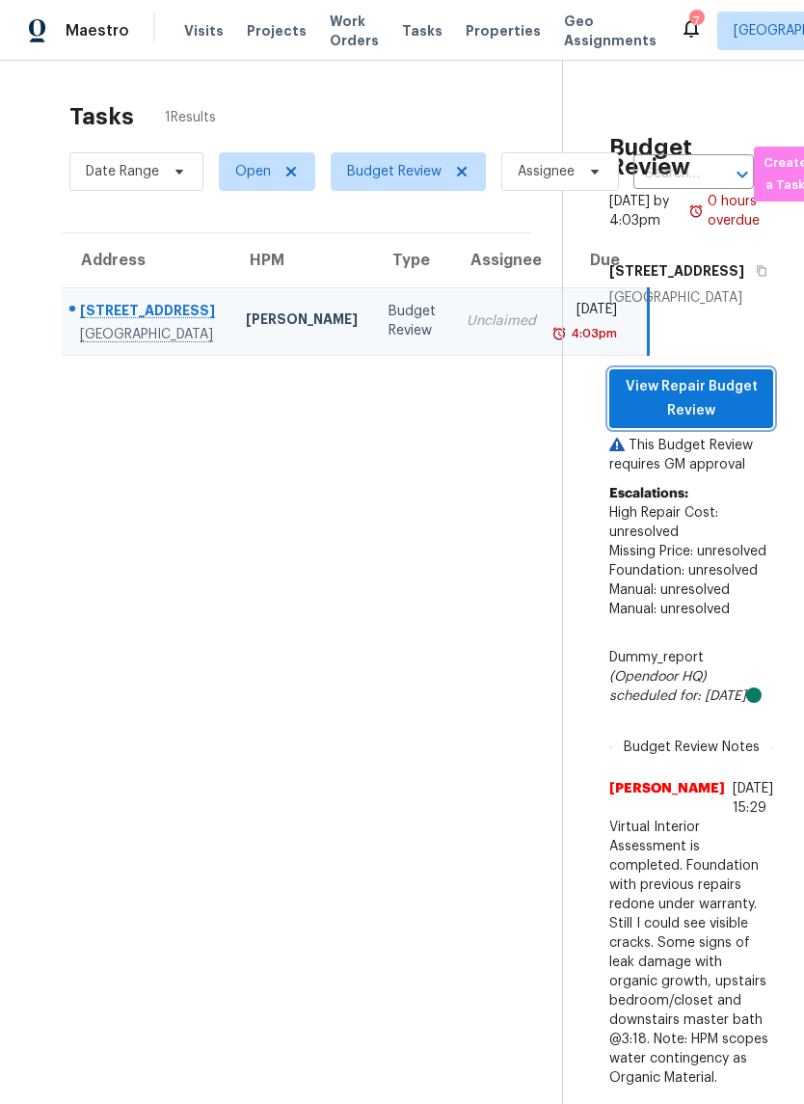
click at [744, 422] on span "View Repair Budget Review" at bounding box center [691, 398] width 133 height 47
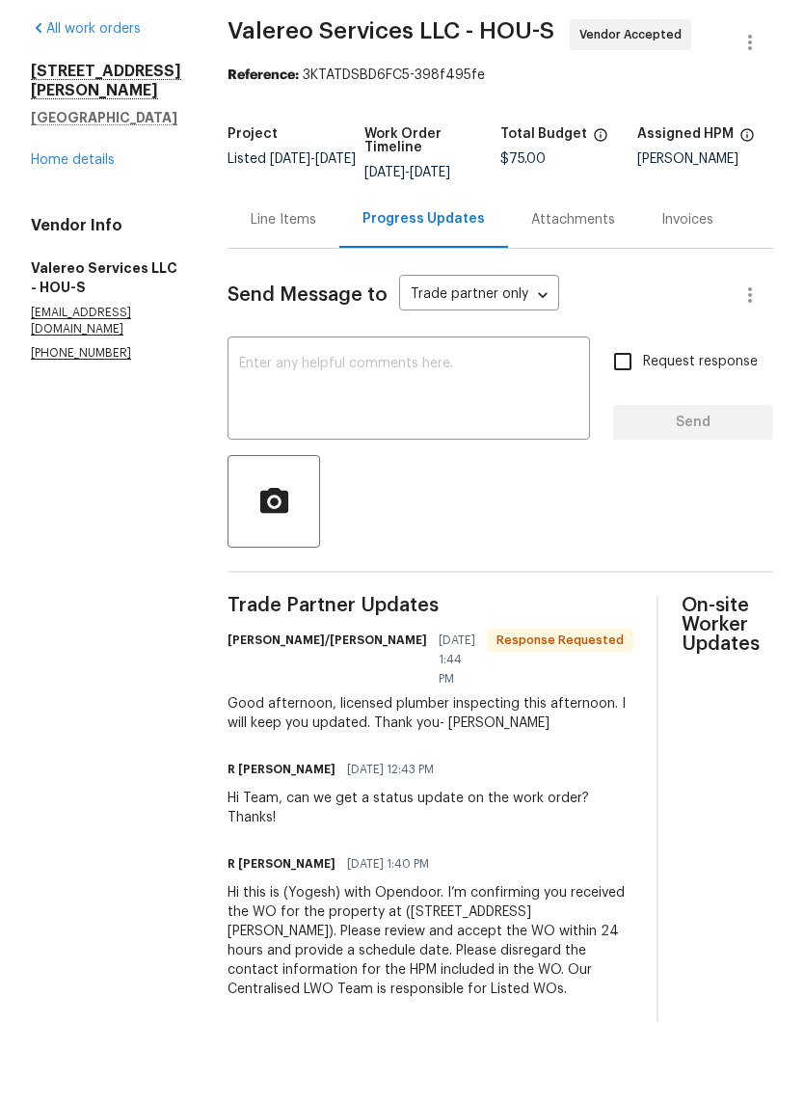
scroll to position [-2, 0]
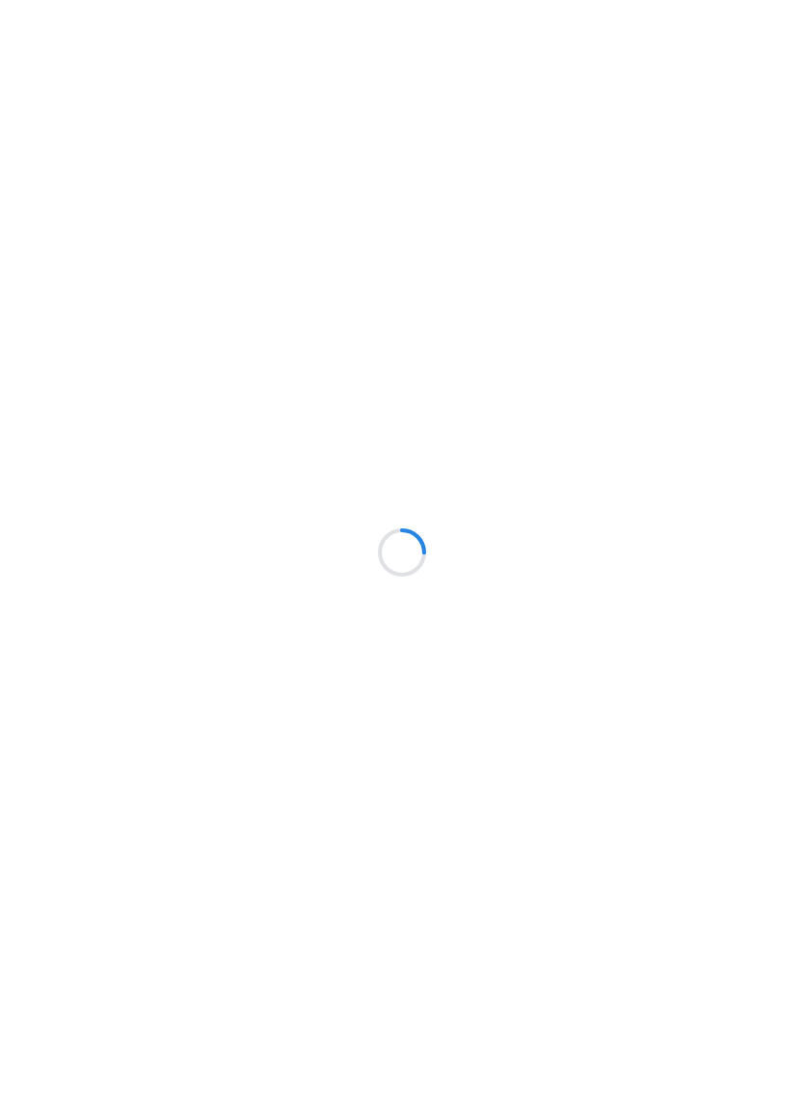
scroll to position [72, 0]
